Goal: Task Accomplishment & Management: Complete application form

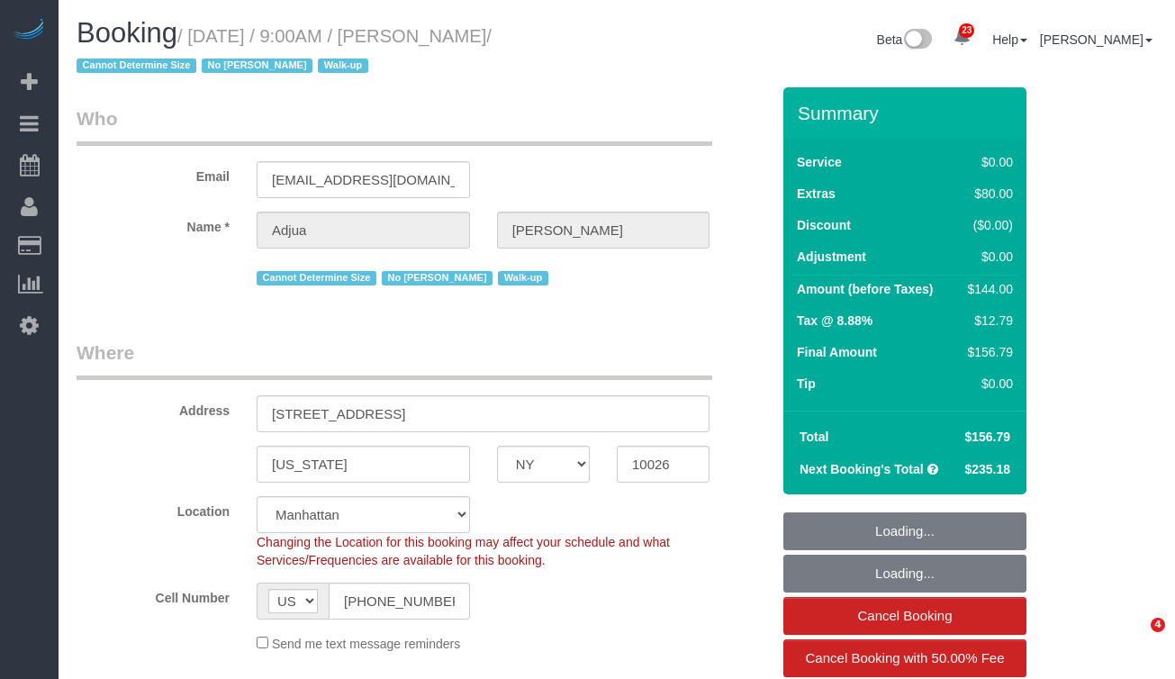
select select "NY"
select select "string:stripe-pm_1S8lsl4VGloSiKo7I1XHh1bd"
select select "number:57"
select select "number:71"
select select "number:15"
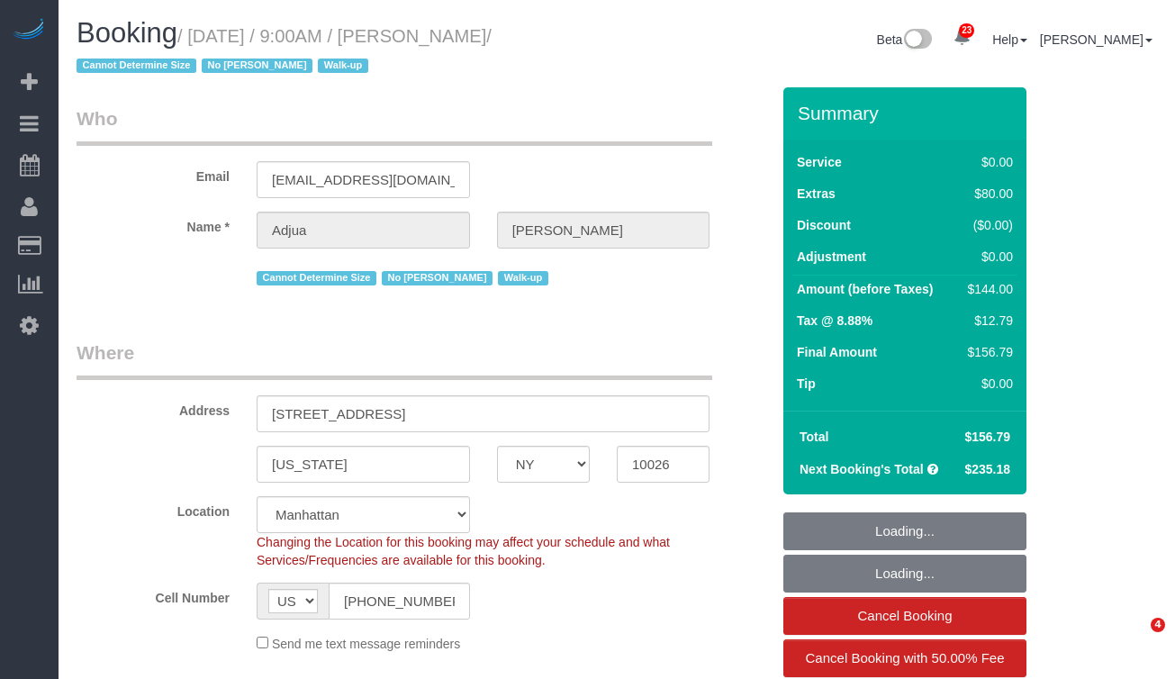
select select "number:5"
select select "object:1541"
select select "spot1"
select select "1"
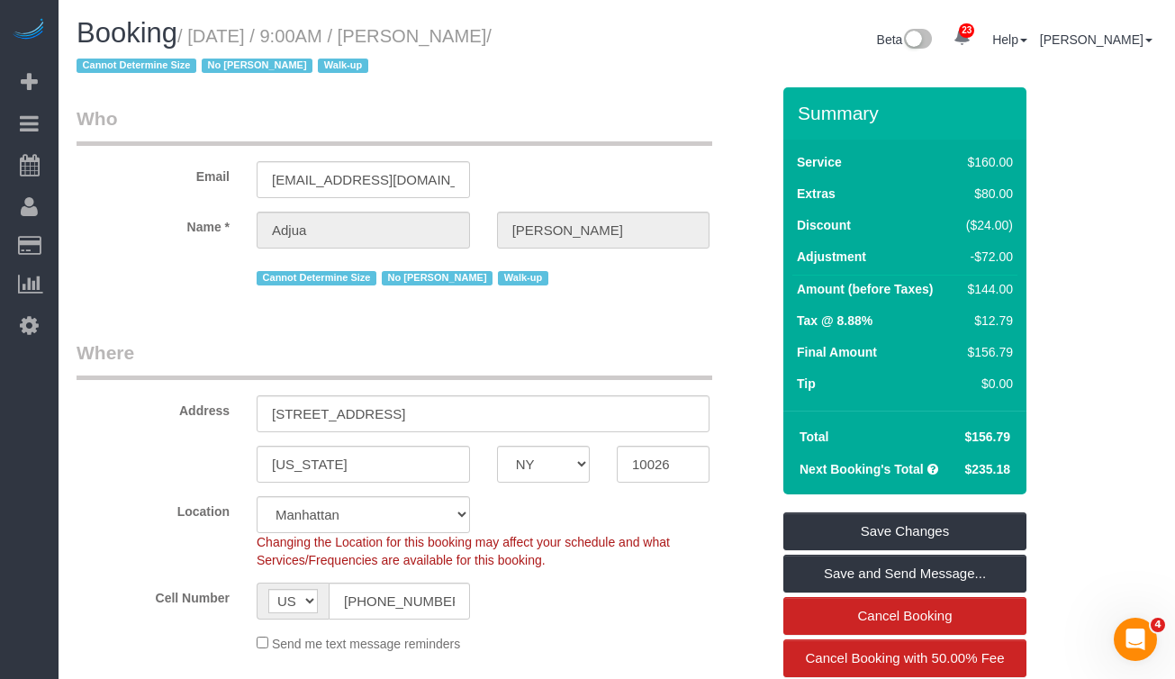
drag, startPoint x: 557, startPoint y: 37, endPoint x: 195, endPoint y: 38, distance: 361.1
click at [195, 38] on small "/ [DATE] / 9:00AM / [PERSON_NAME] / Cannot Determine Size No [PERSON_NAME] Walk…" at bounding box center [284, 51] width 415 height 50
copy small "[DATE] / 9:00AM / [PERSON_NAME]"
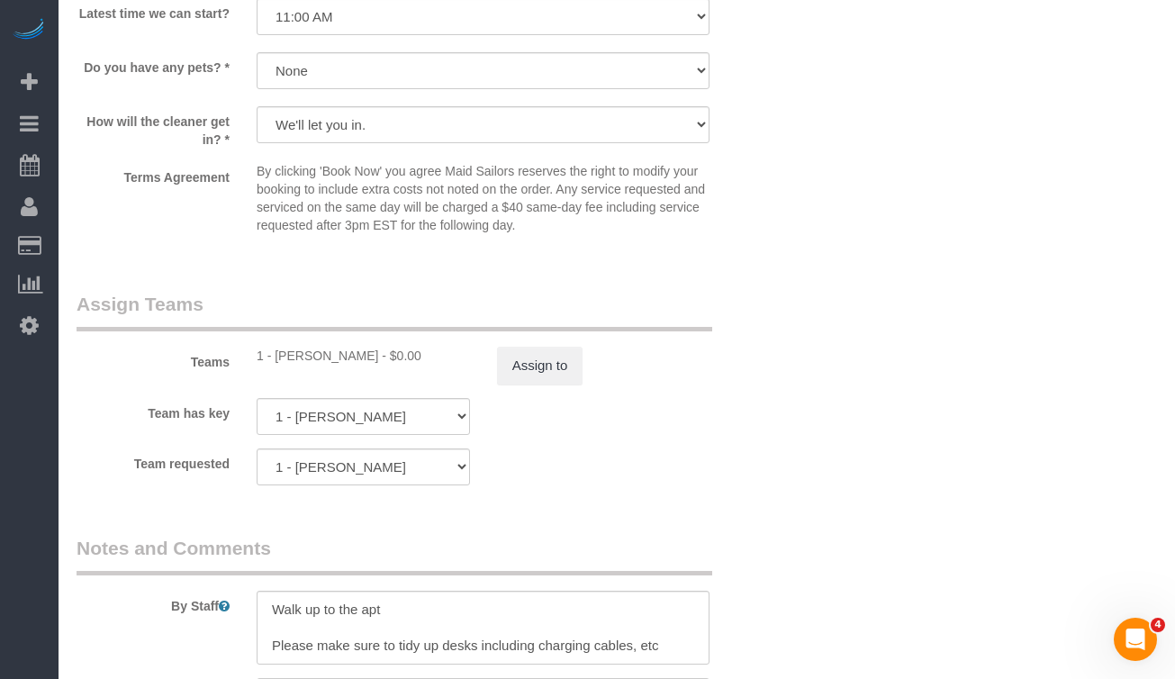
scroll to position [2190, 0]
drag, startPoint x: 347, startPoint y: 358, endPoint x: 275, endPoint y: 357, distance: 72.1
click at [275, 357] on div "1 - [PERSON_NAME] - $0.00" at bounding box center [363, 354] width 213 height 18
copy div "[PERSON_NAME]"
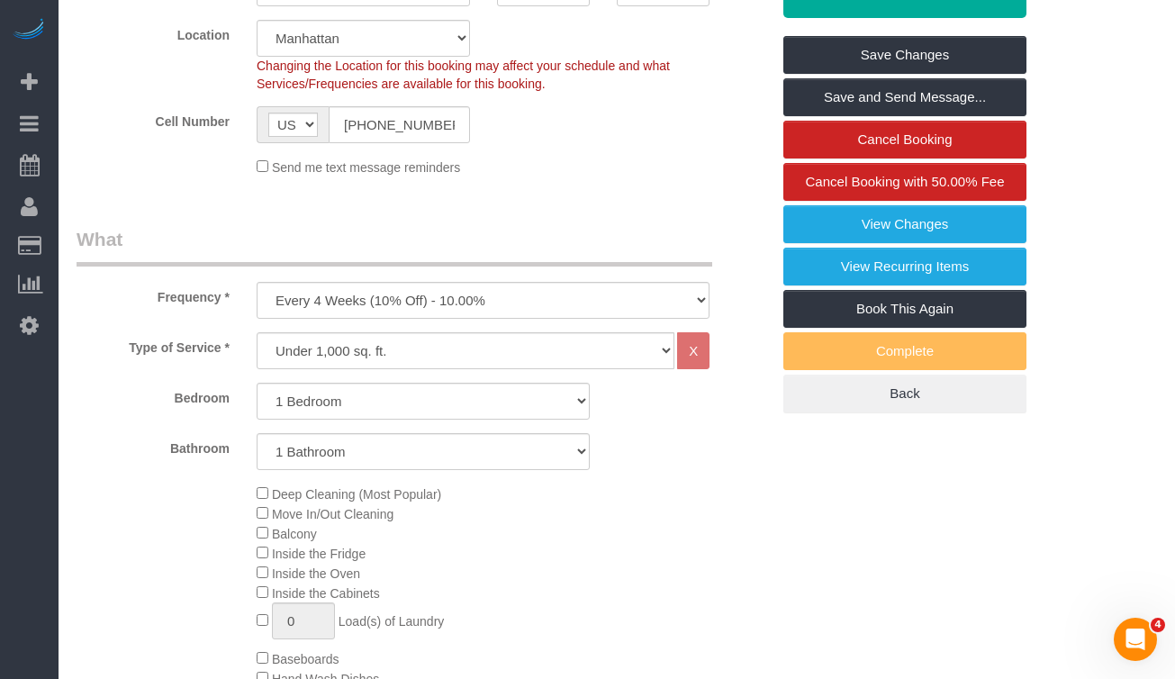
scroll to position [0, 0]
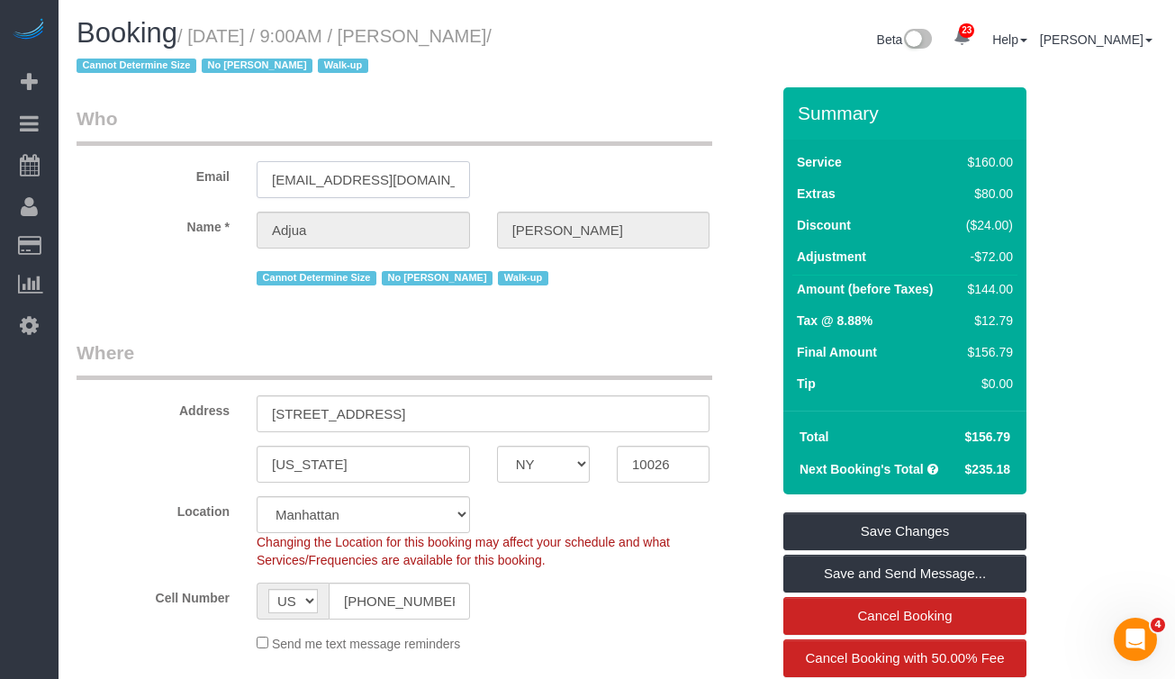
click at [388, 187] on input "[EMAIL_ADDRESS][DOMAIN_NAME]" at bounding box center [363, 179] width 213 height 37
click at [331, 175] on input "[EMAIL_ADDRESS][DOMAIN_NAME]" at bounding box center [363, 179] width 213 height 37
